Goal: Navigation & Orientation: Go to known website

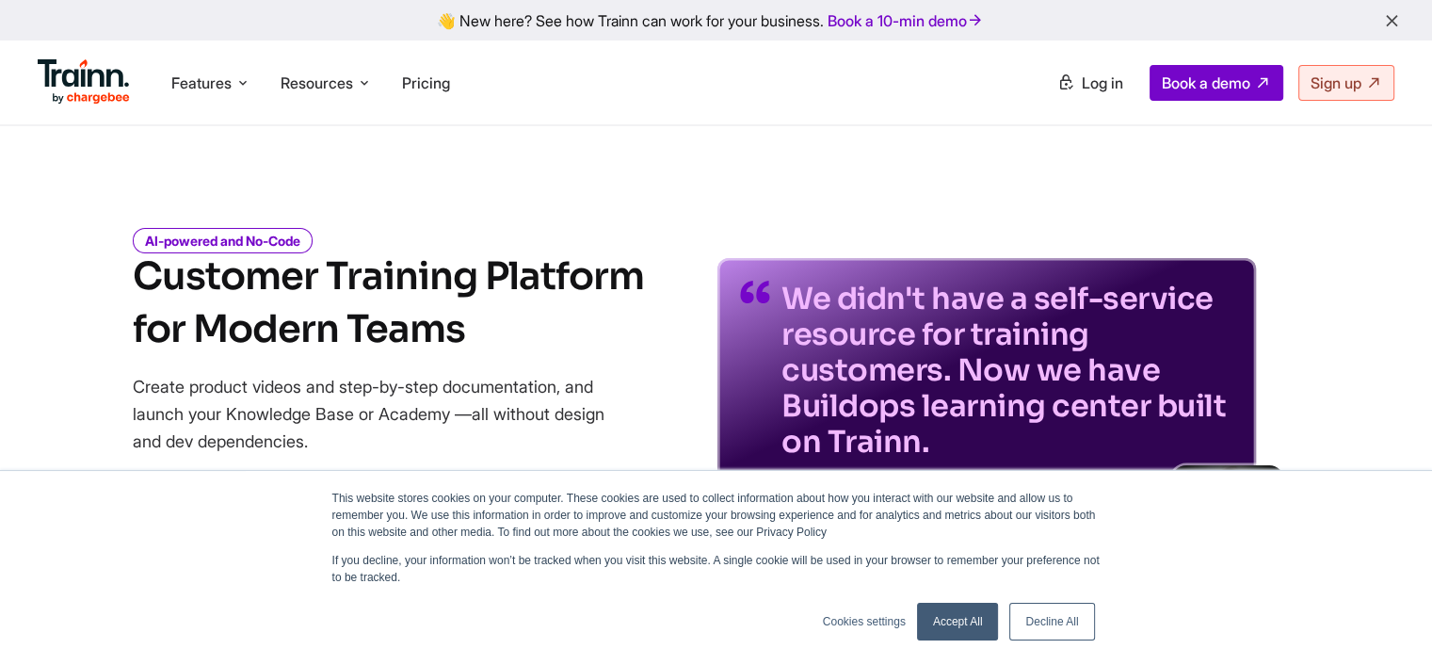
click at [698, 145] on link "Accept All" at bounding box center [958, 621] width 82 height 38
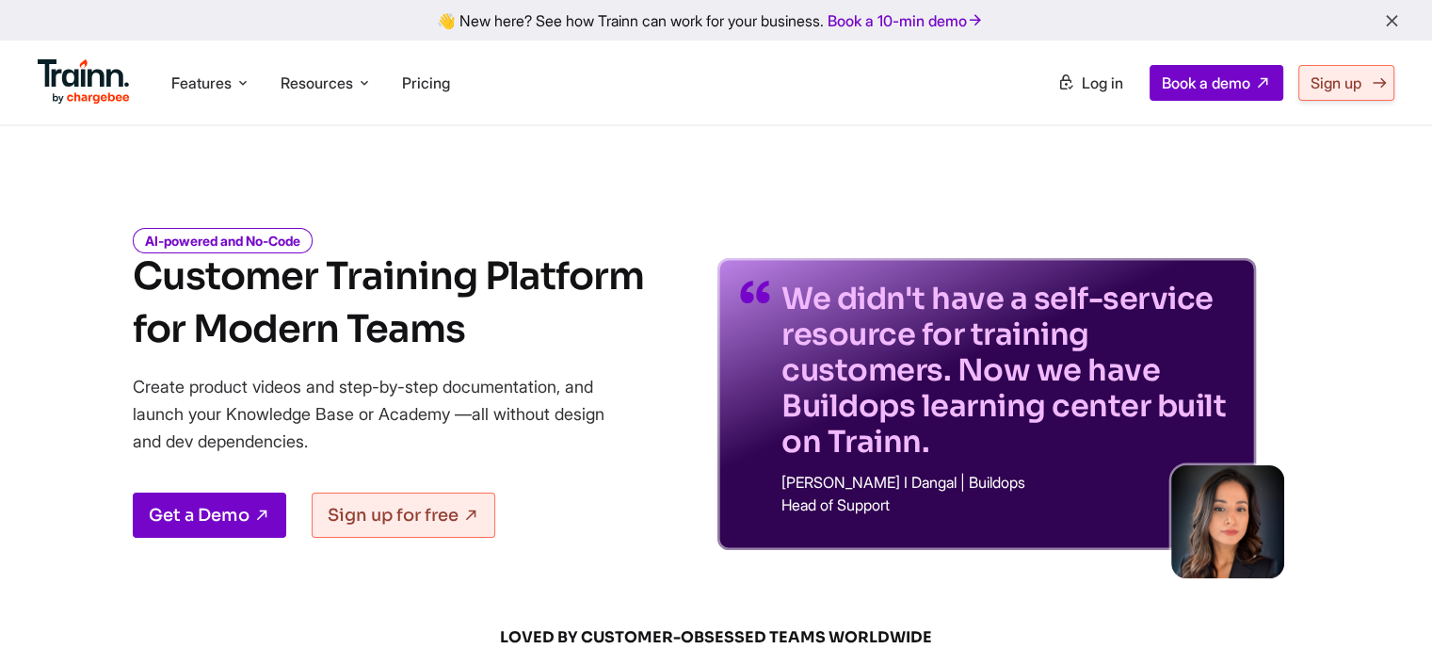
click at [698, 80] on span "Sign up" at bounding box center [1335, 82] width 51 height 19
click at [698, 84] on span "Log in" at bounding box center [1102, 82] width 41 height 19
click at [698, 74] on span "Log in" at bounding box center [1102, 82] width 41 height 19
